Goal: Task Accomplishment & Management: Use online tool/utility

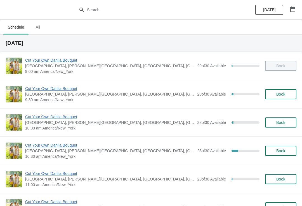
click at [133, 97] on span "9:30 am America/New_York" at bounding box center [109, 100] width 169 height 6
click at [57, 87] on span "Cut Your Own Dahlia Bouquet" at bounding box center [109, 89] width 169 height 6
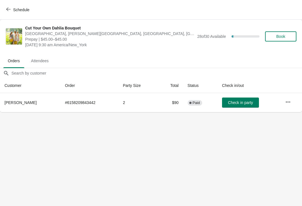
click at [234, 101] on span "Check in party" at bounding box center [240, 102] width 25 height 4
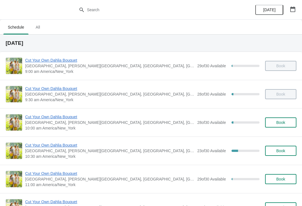
click at [147, 123] on span "[GEOGRAPHIC_DATA], [PERSON_NAME][GEOGRAPHIC_DATA], [GEOGRAPHIC_DATA], [GEOGRAPH…" at bounding box center [109, 122] width 169 height 6
click at [136, 119] on span "Cut Your Own Dahlia Bouquet" at bounding box center [109, 117] width 169 height 6
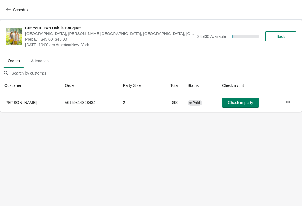
click at [239, 101] on span "Check in party" at bounding box center [240, 102] width 25 height 4
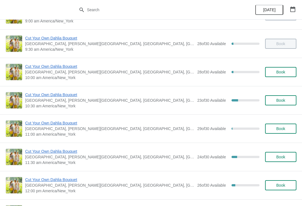
scroll to position [50, 0]
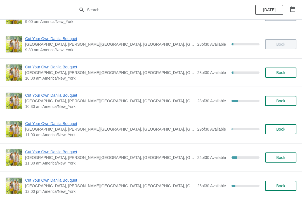
click at [40, 96] on span "Cut Your Own Dahlia Bouquet" at bounding box center [109, 95] width 169 height 6
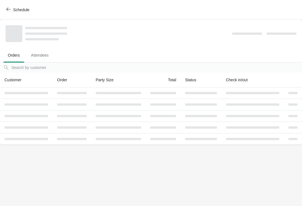
scroll to position [0, 0]
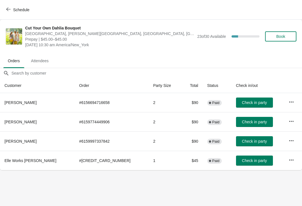
click at [248, 138] on button "Check in party" at bounding box center [254, 141] width 37 height 10
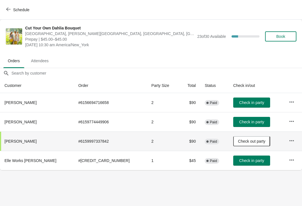
click at [247, 100] on span "Check in party" at bounding box center [251, 102] width 25 height 4
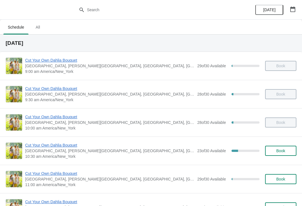
click at [13, 151] on img at bounding box center [14, 150] width 16 height 16
click at [20, 150] on img at bounding box center [14, 150] width 16 height 16
click at [45, 144] on span "Cut Your Own Dahlia Bouquet" at bounding box center [109, 145] width 169 height 6
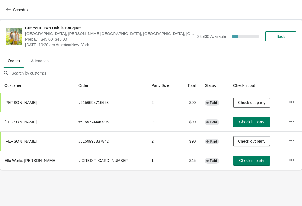
click at [239, 123] on span "Check in party" at bounding box center [251, 121] width 25 height 4
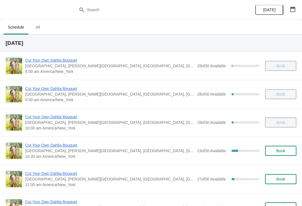
click at [52, 141] on div "Cut Your Own Dahlia Bouquet Cross Street Flower Farm, Jacobs Lane, Norwell, MA,…" at bounding box center [151, 150] width 302 height 28
click at [52, 147] on span "Cut Your Own Dahlia Bouquet" at bounding box center [109, 145] width 169 height 6
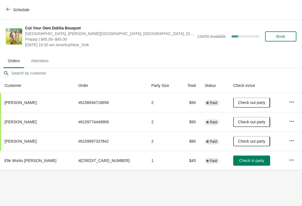
click at [239, 158] on span "Check in party" at bounding box center [251, 160] width 25 height 4
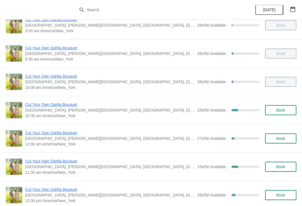
scroll to position [40, 0]
click at [44, 133] on span "Cut Your Own Dahlia Bouquet" at bounding box center [109, 133] width 169 height 6
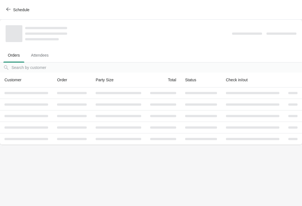
scroll to position [0, 0]
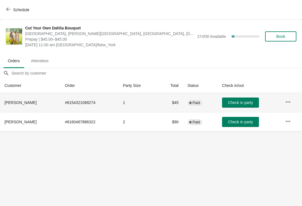
click at [233, 95] on td "Check in party" at bounding box center [249, 102] width 63 height 19
click at [239, 104] on span "Check in party" at bounding box center [240, 102] width 25 height 4
